Goal: Find contact information: Find contact information

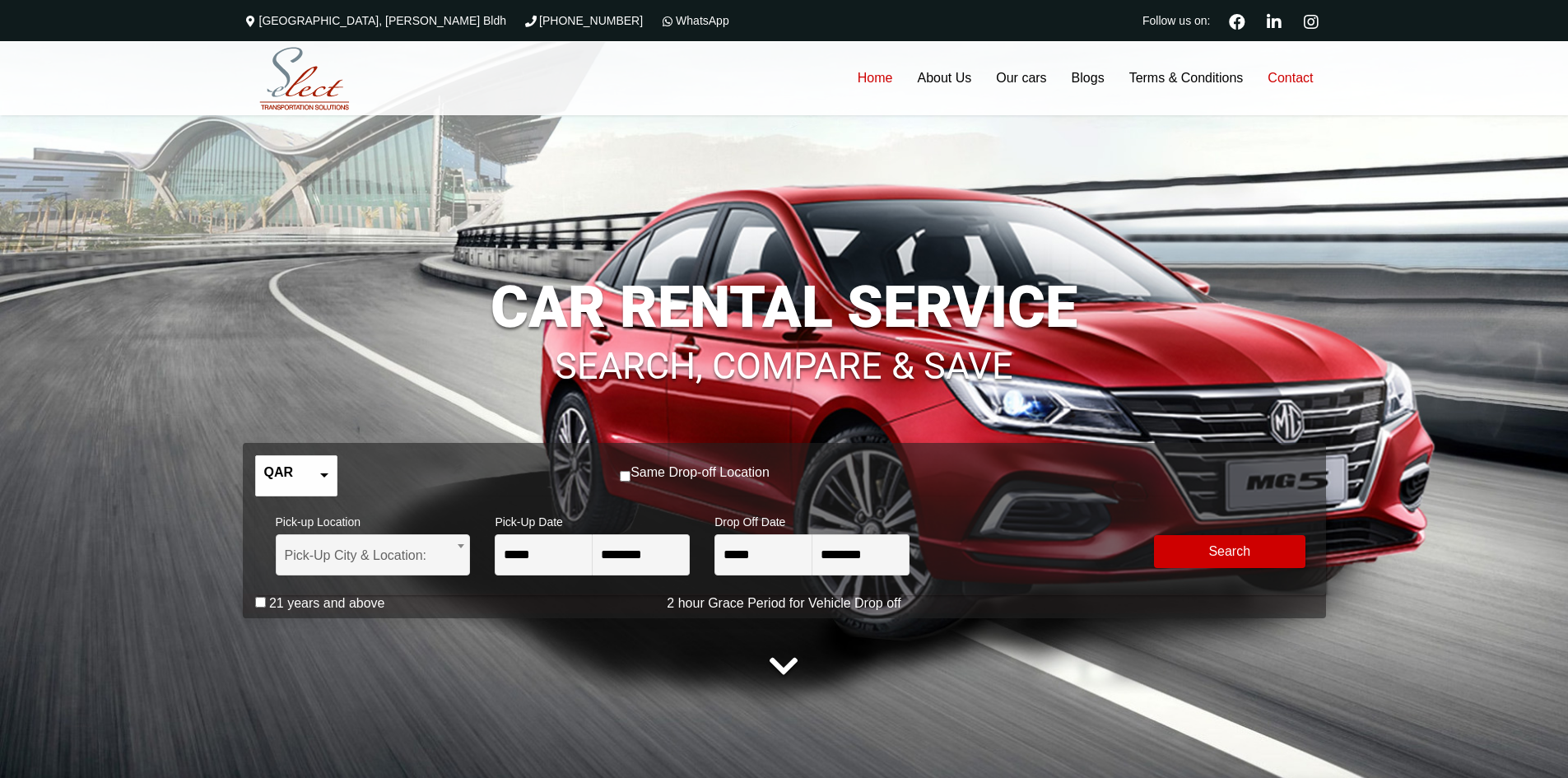
click at [1284, 74] on link "Contact" at bounding box center [1290, 78] width 70 height 74
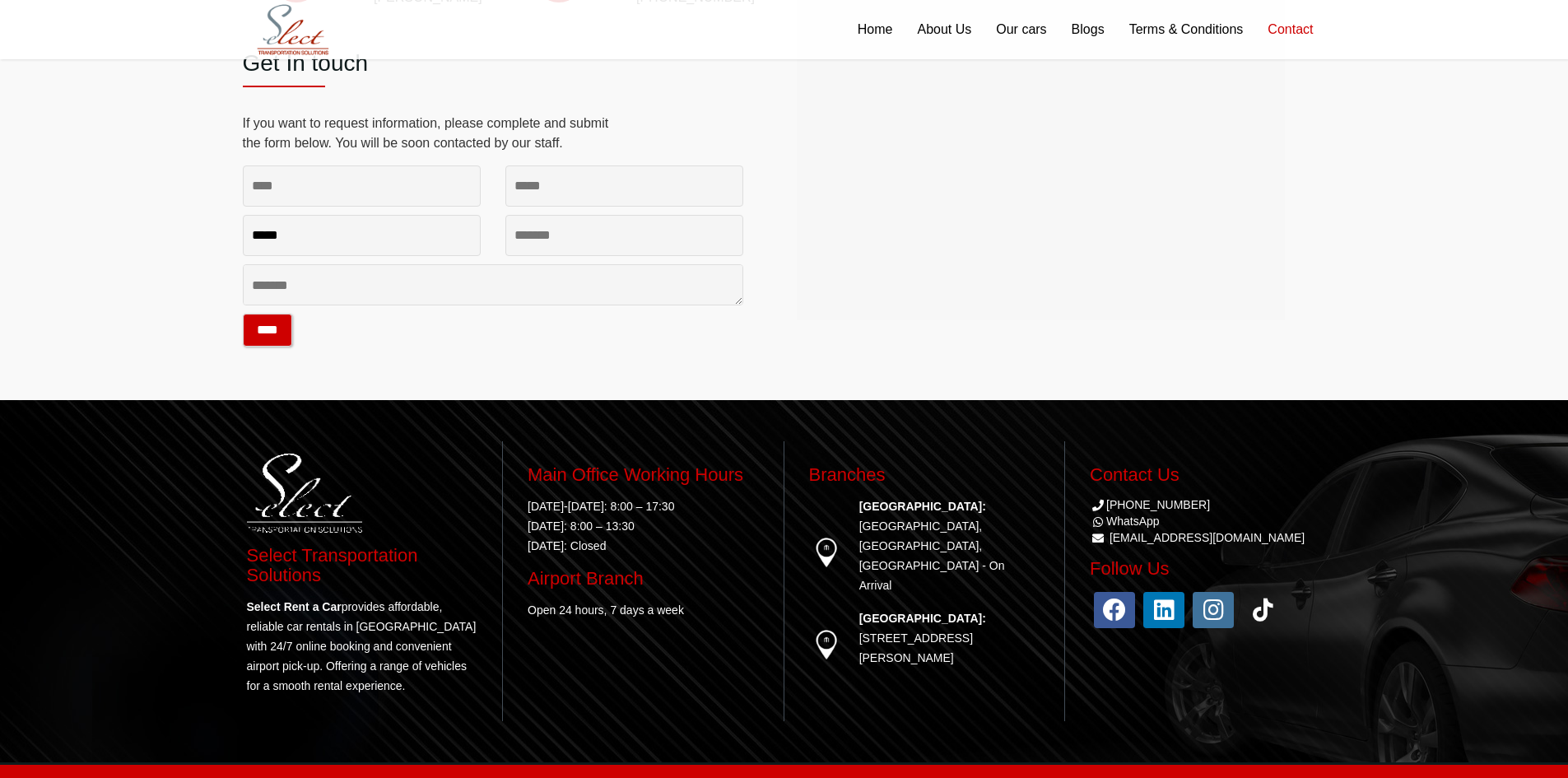
scroll to position [402, 0]
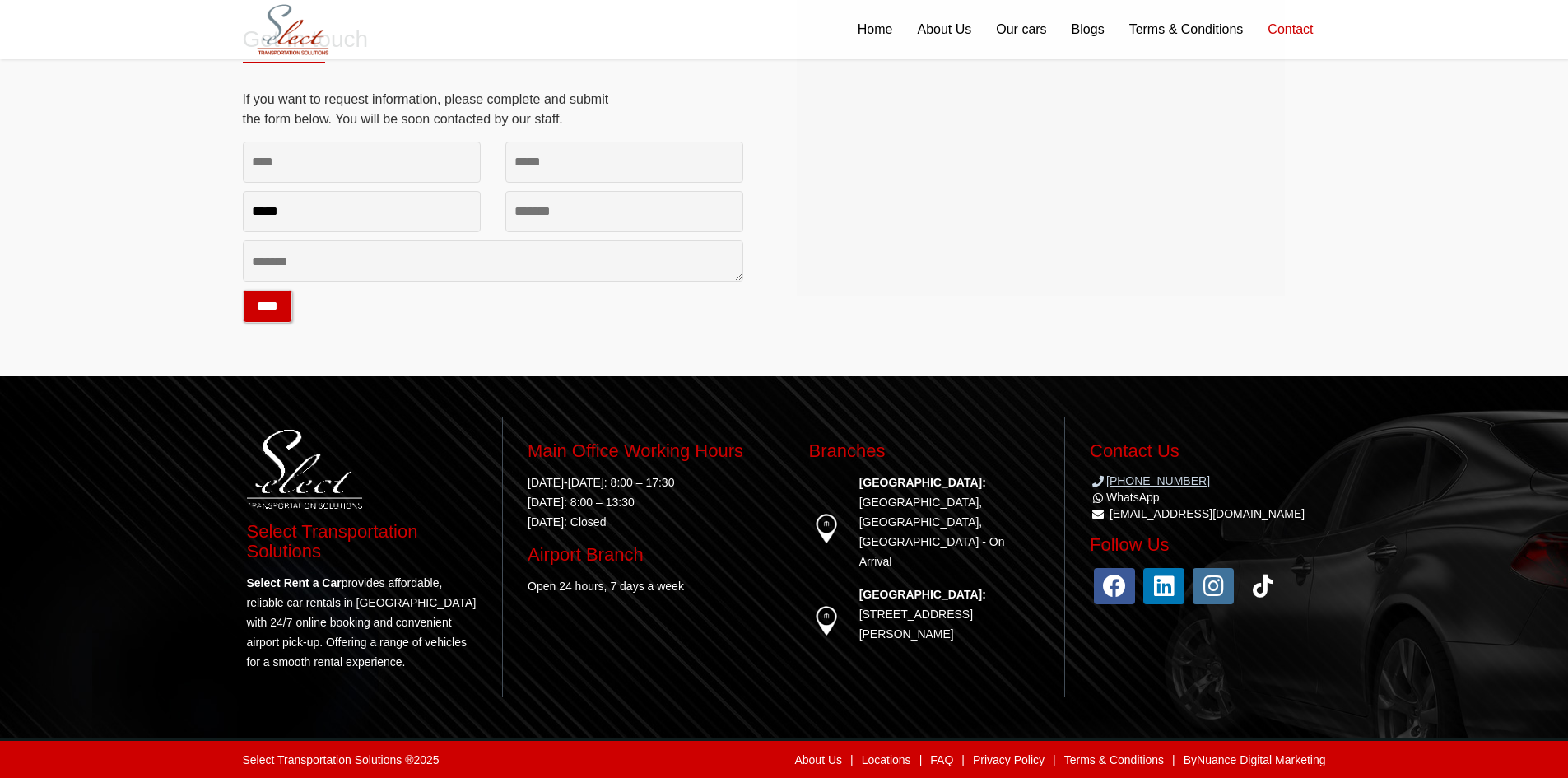
drag, startPoint x: 1214, startPoint y: 477, endPoint x: 1143, endPoint y: 483, distance: 71.3
click at [1143, 483] on li "[PHONE_NUMBER]" at bounding box center [1206, 480] width 232 height 17
